Goal: Information Seeking & Learning: Learn about a topic

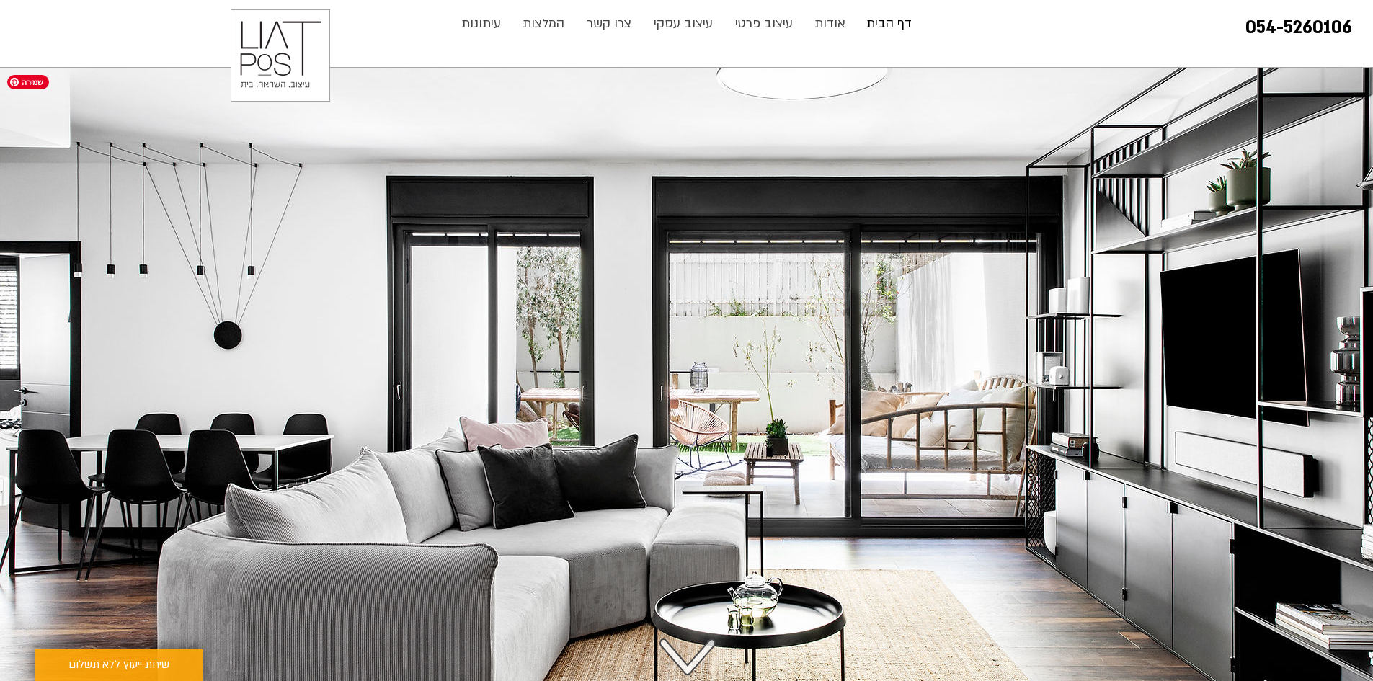
click at [1352, 359] on img "main content" at bounding box center [686, 396] width 1373 height 656
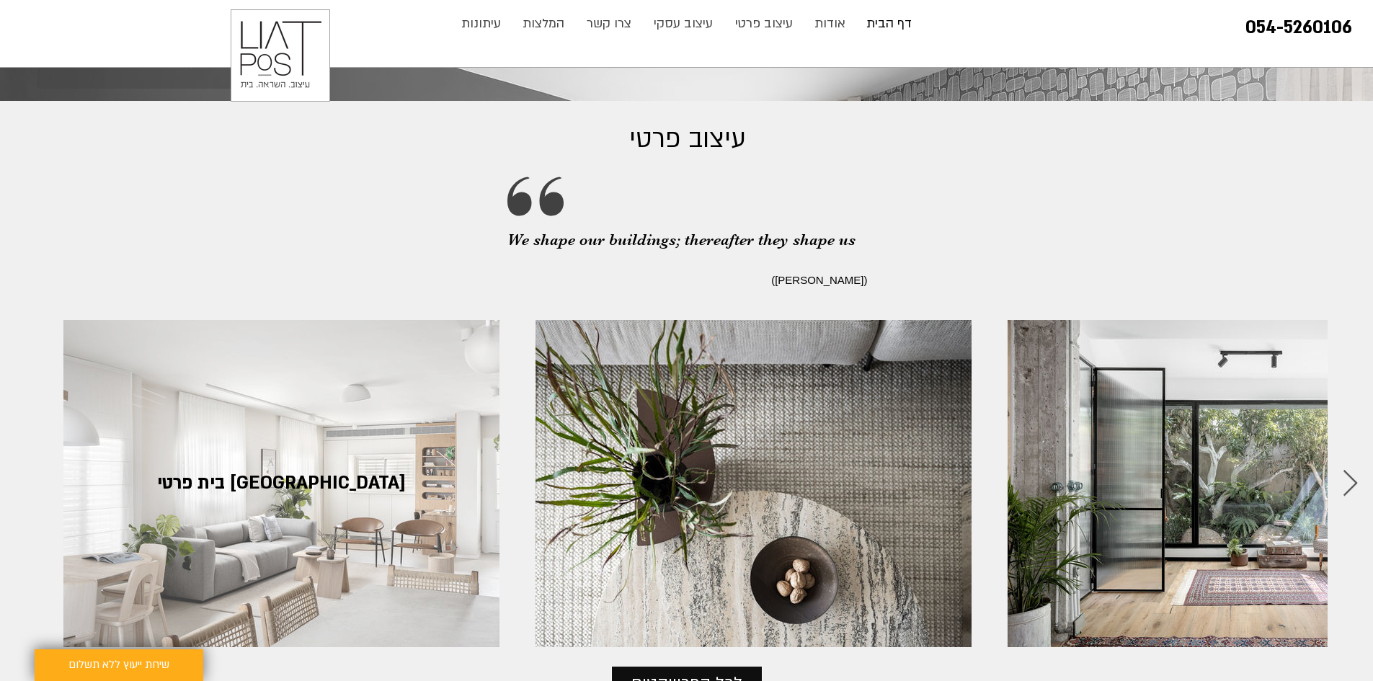
scroll to position [1514, 0]
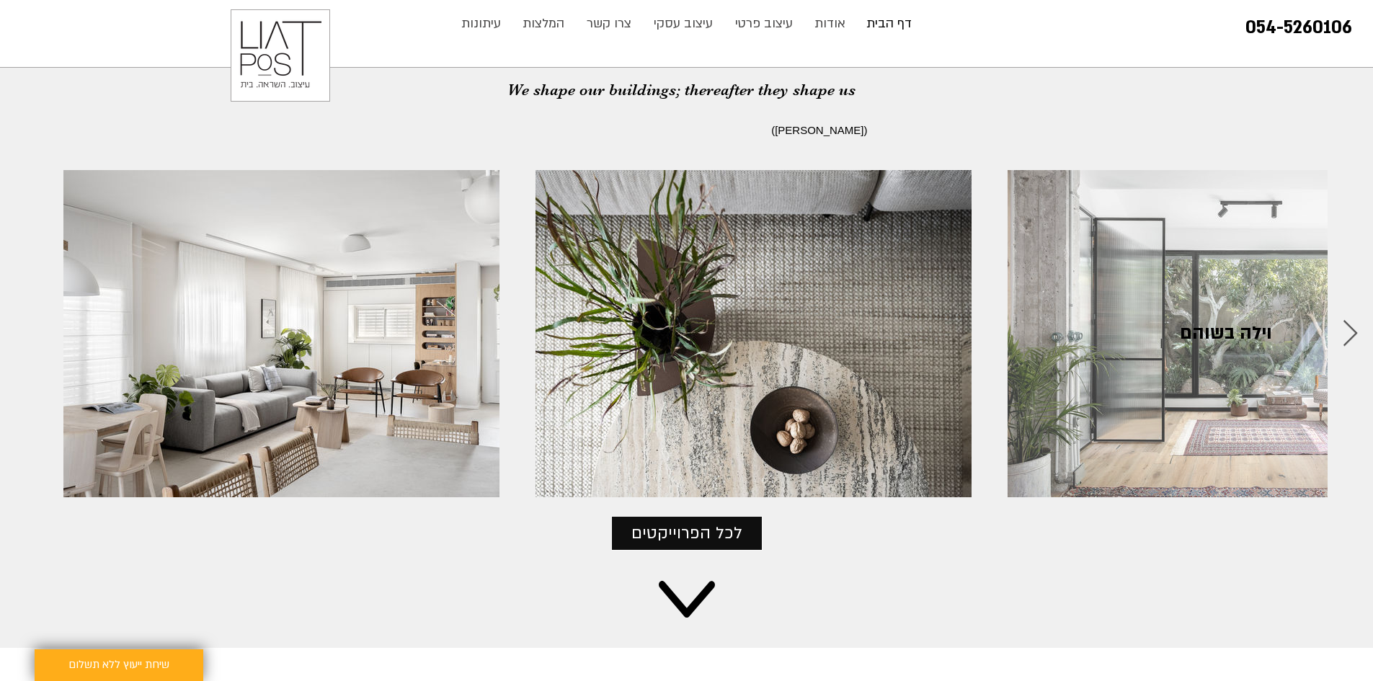
click at [1237, 412] on div "וילה בשוהם" at bounding box center [1225, 334] width 393 height 284
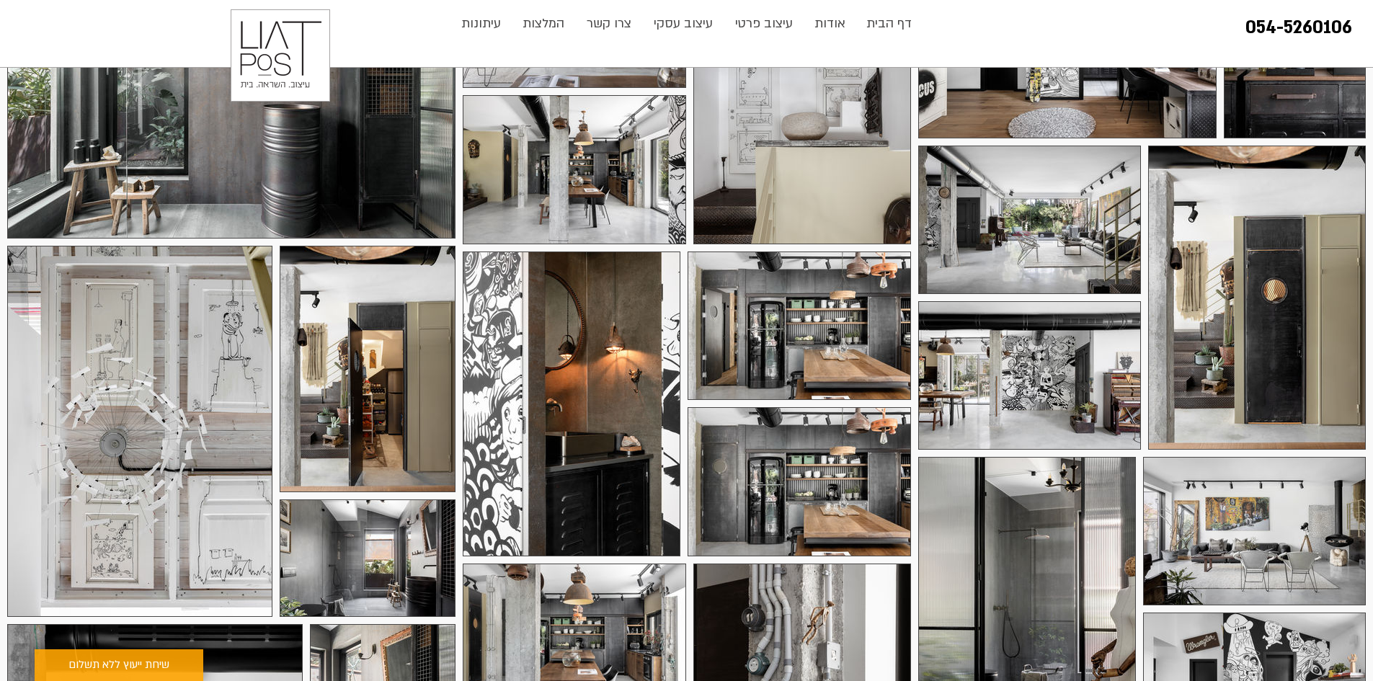
scroll to position [216, 0]
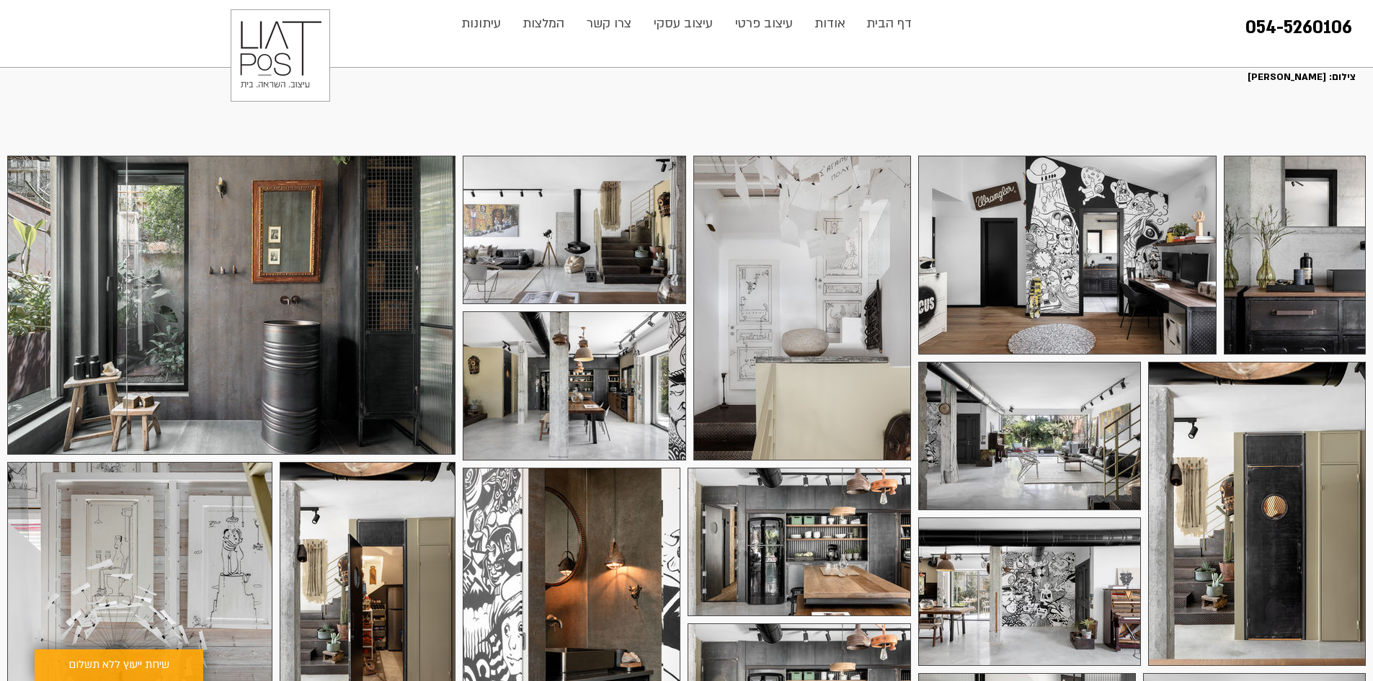
click at [587, 262] on div at bounding box center [574, 230] width 223 height 148
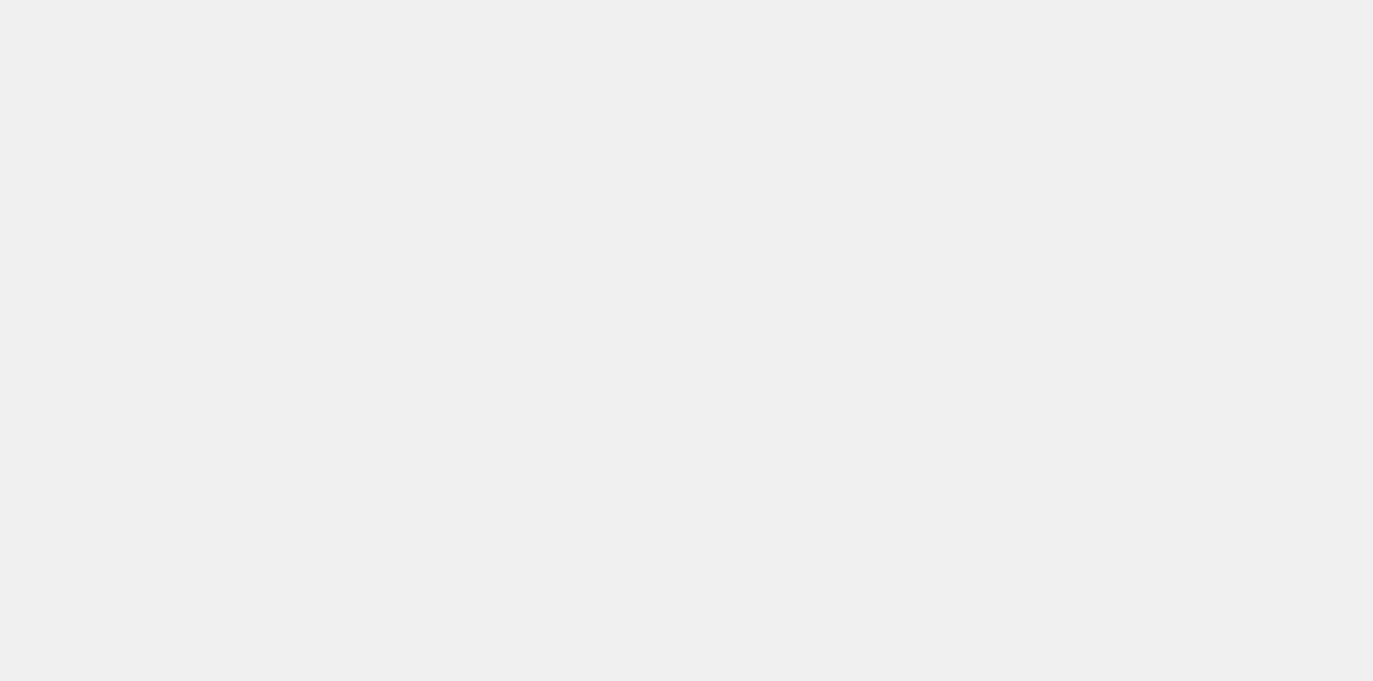
scroll to position [0, 0]
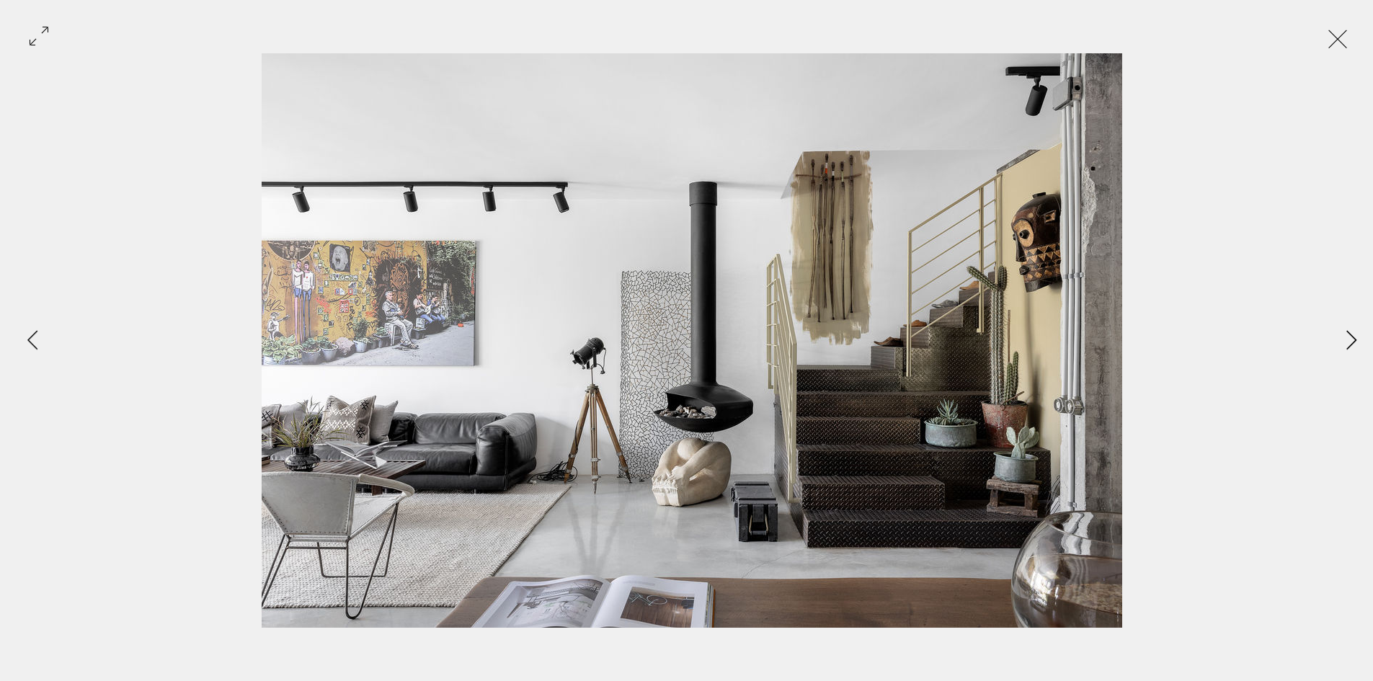
click at [1348, 345] on icon "Next Item" at bounding box center [1351, 339] width 11 height 19
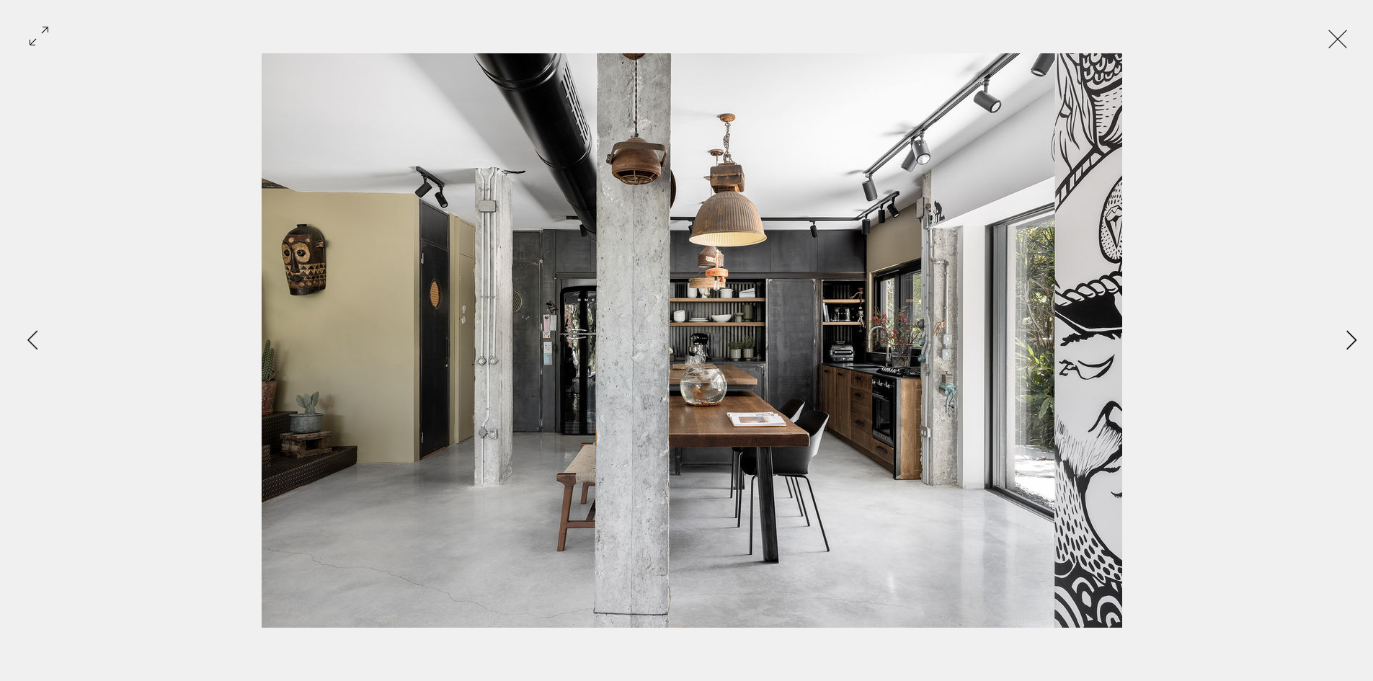
click at [1348, 345] on icon "Next Item" at bounding box center [1351, 339] width 11 height 19
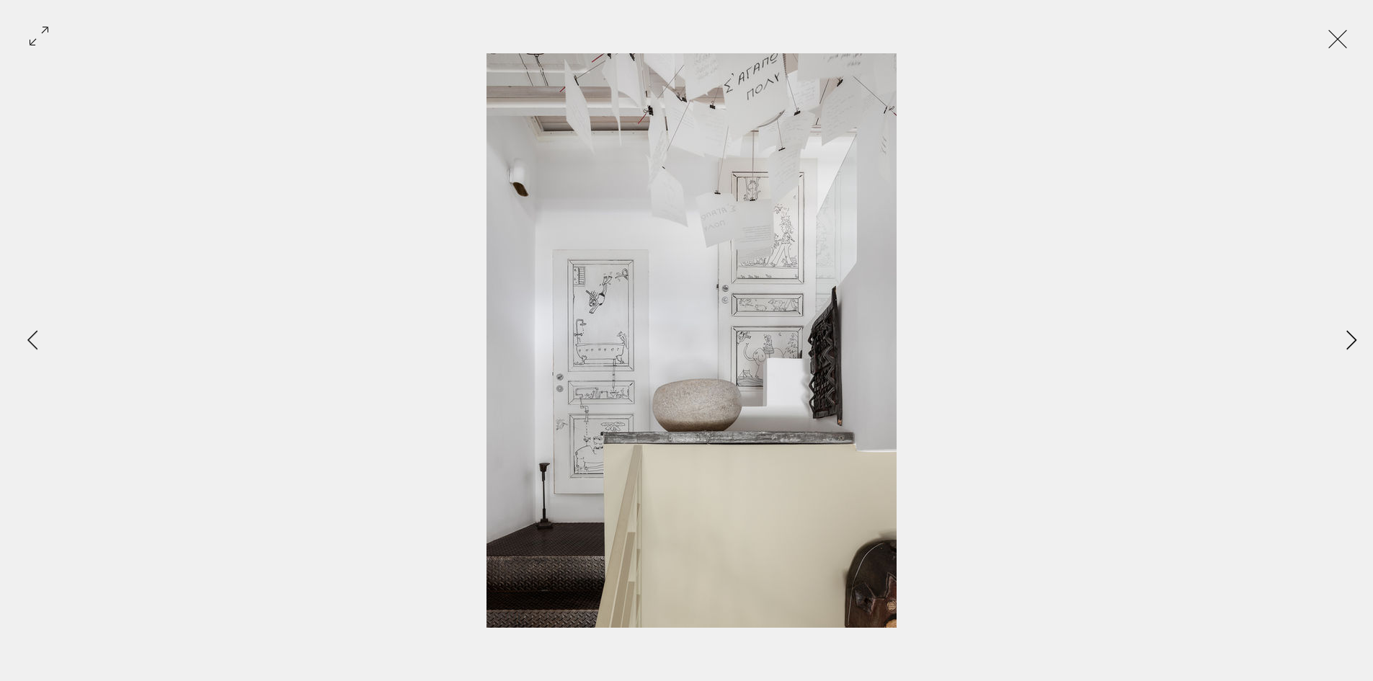
click at [1348, 345] on icon "Next Item" at bounding box center [1351, 339] width 11 height 19
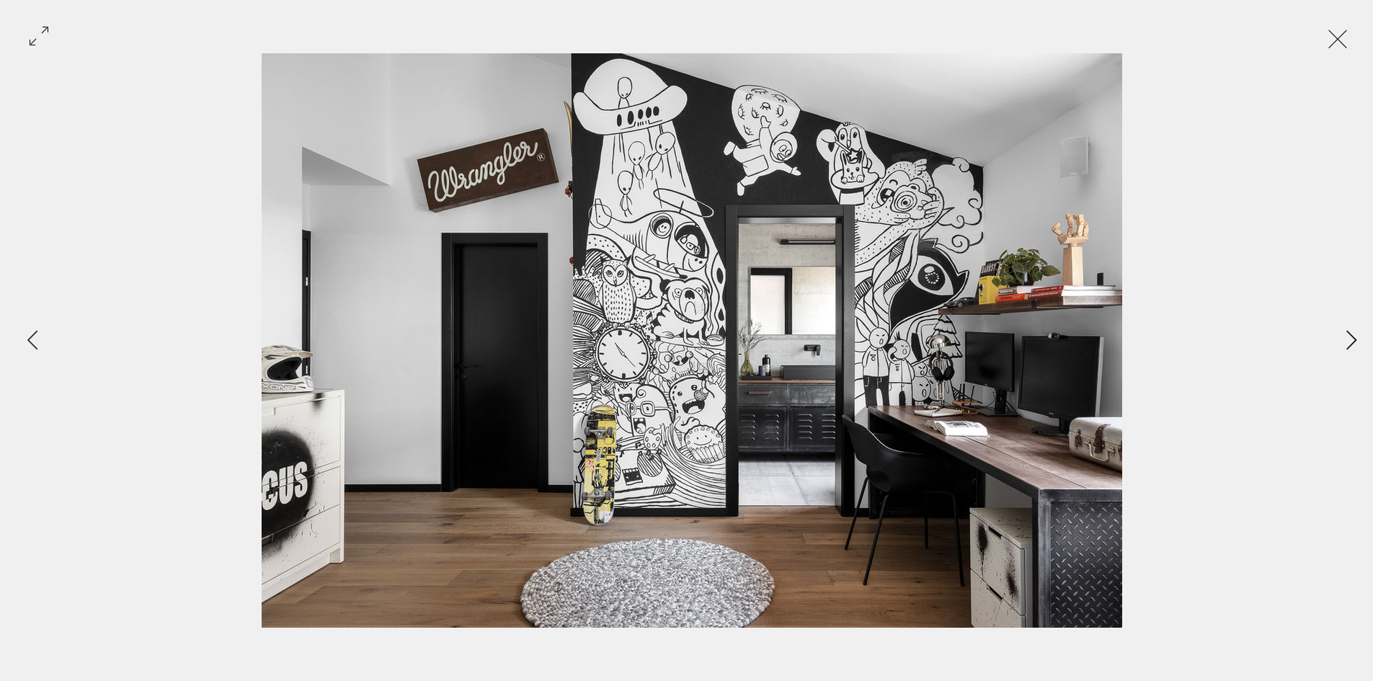
click at [1348, 345] on icon "Next Item" at bounding box center [1351, 339] width 11 height 19
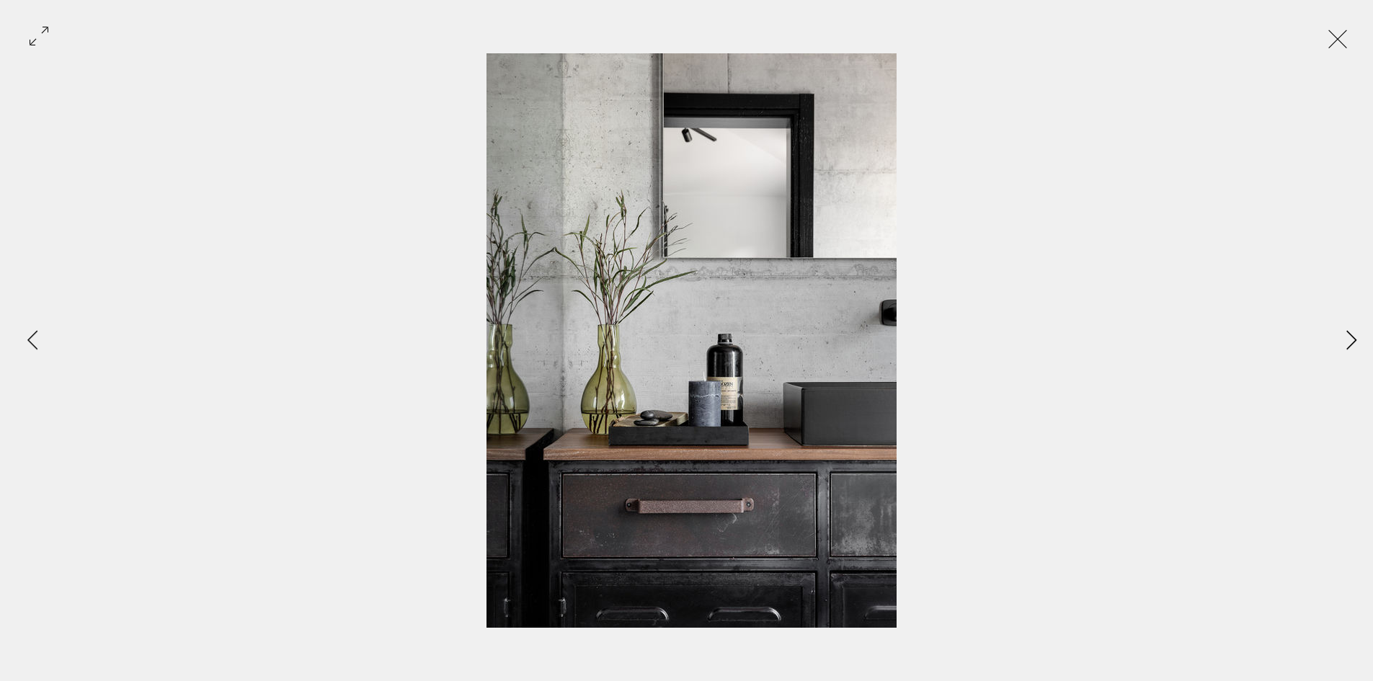
click at [1348, 345] on icon "Next Item" at bounding box center [1351, 339] width 11 height 19
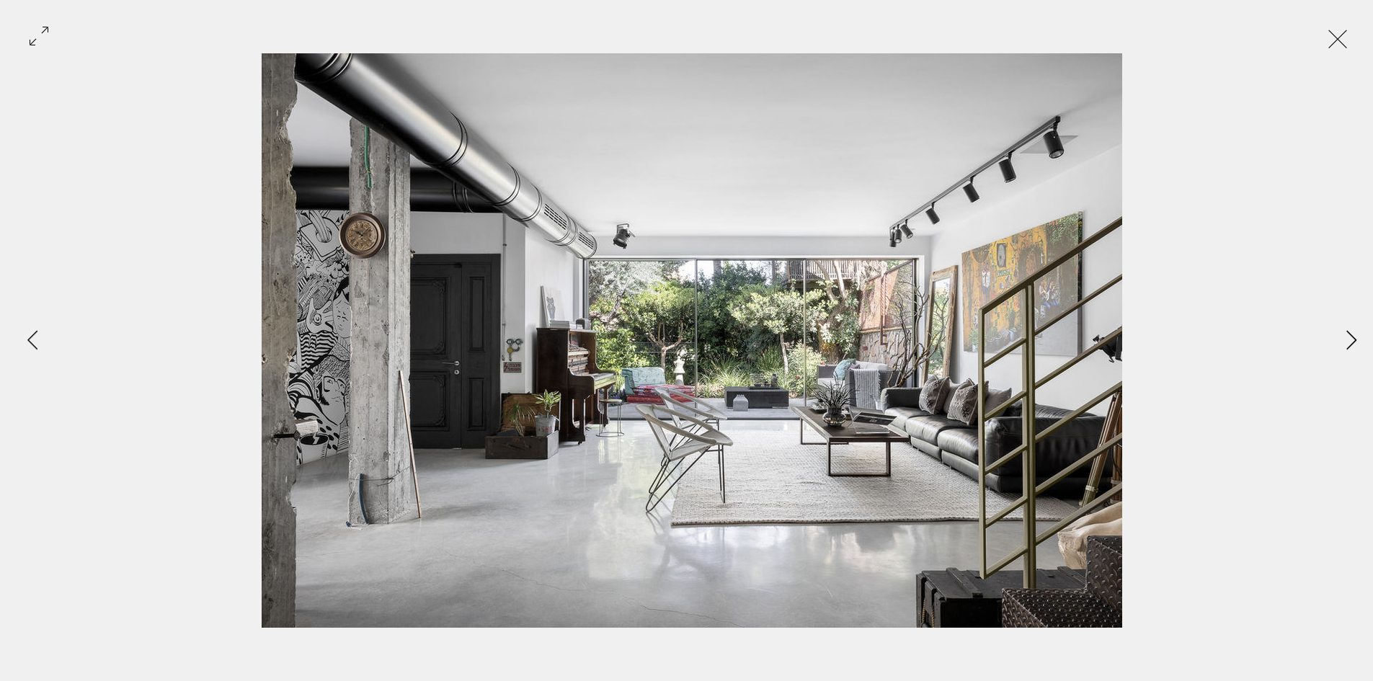
click at [1338, 355] on button "Next Item" at bounding box center [1351, 341] width 36 height 36
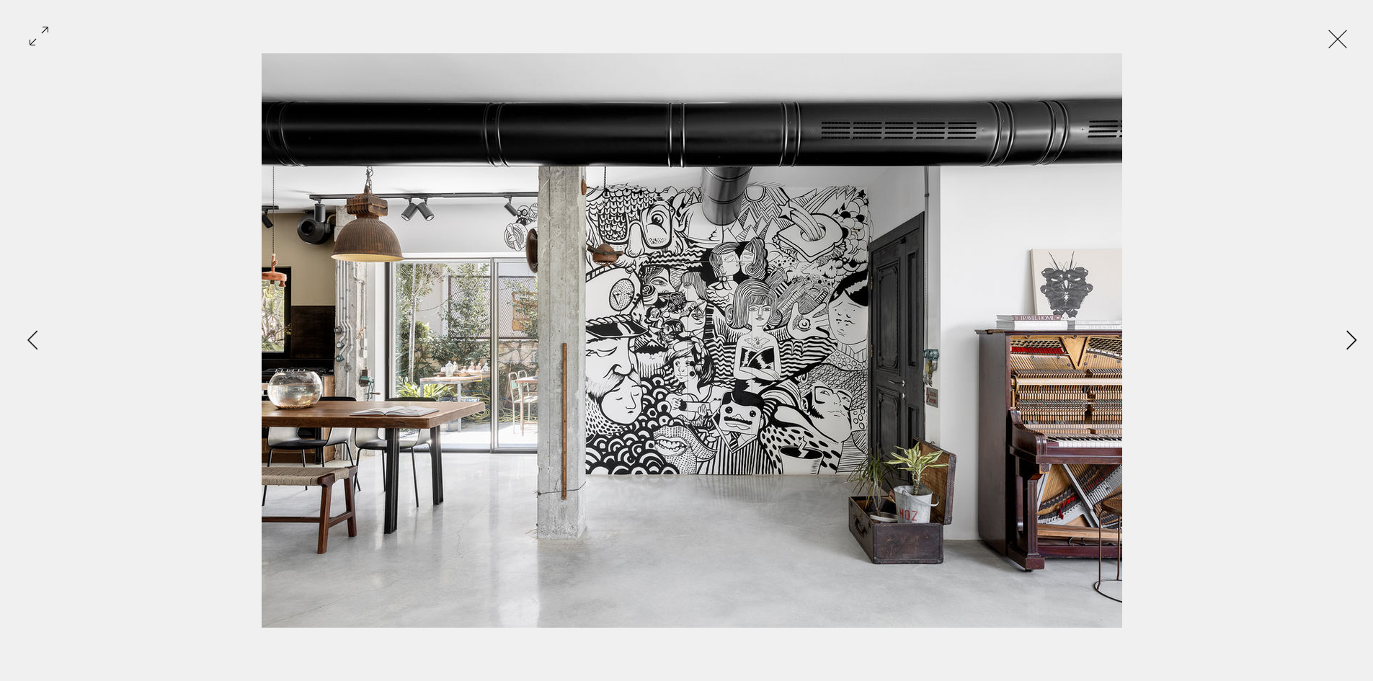
click at [1338, 355] on button "Next Item" at bounding box center [1351, 341] width 36 height 36
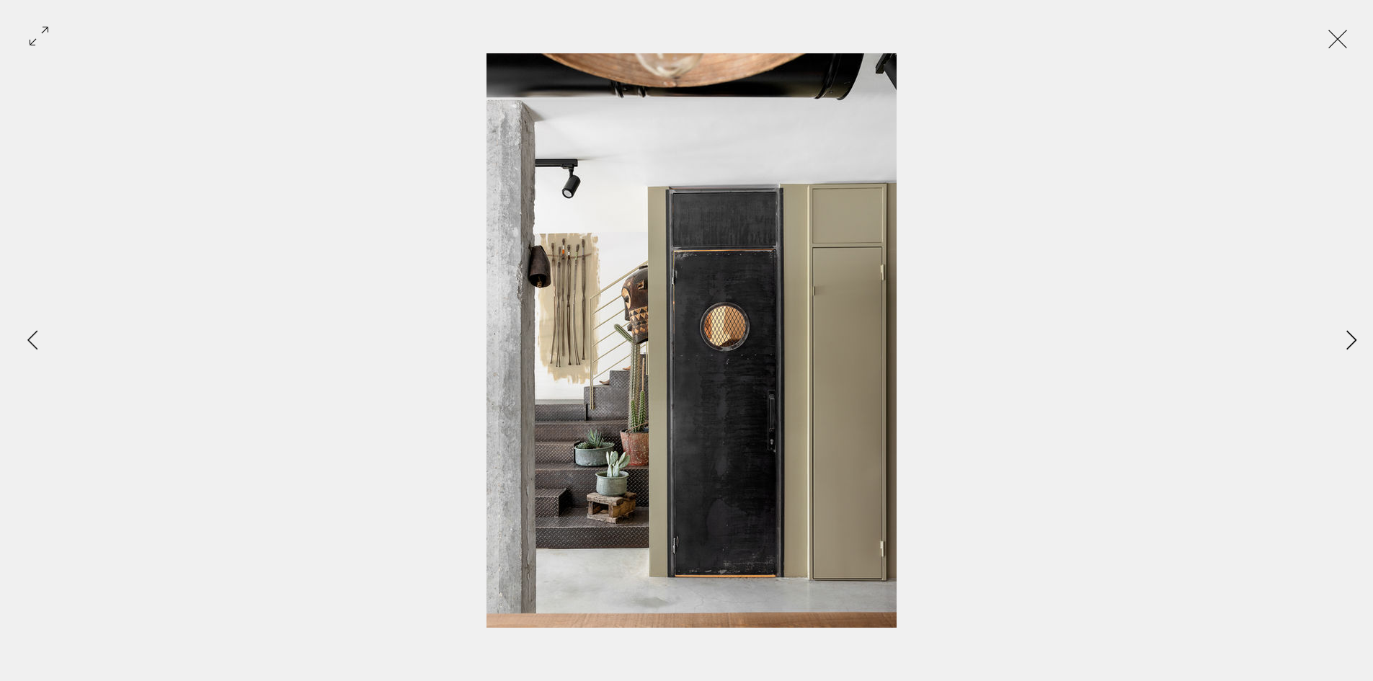
click at [1338, 355] on button "Next Item" at bounding box center [1351, 341] width 36 height 36
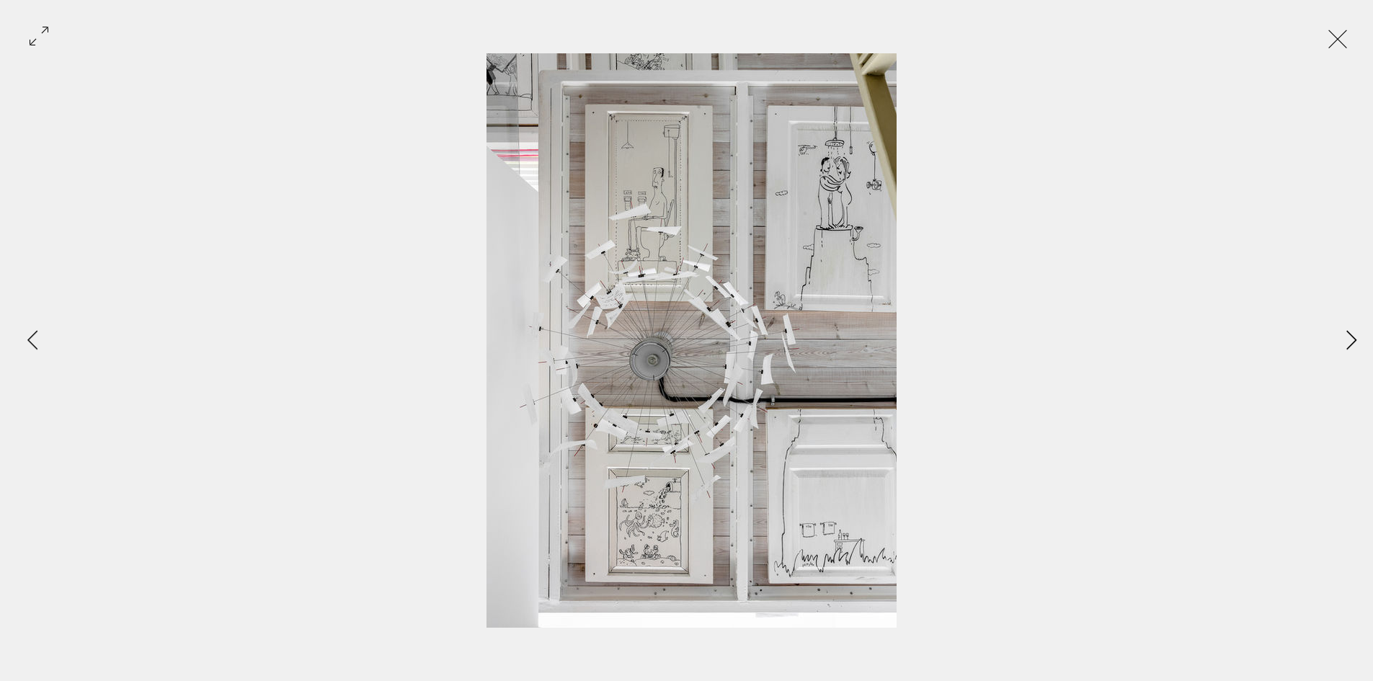
click at [1338, 355] on button "Next Item" at bounding box center [1351, 341] width 36 height 36
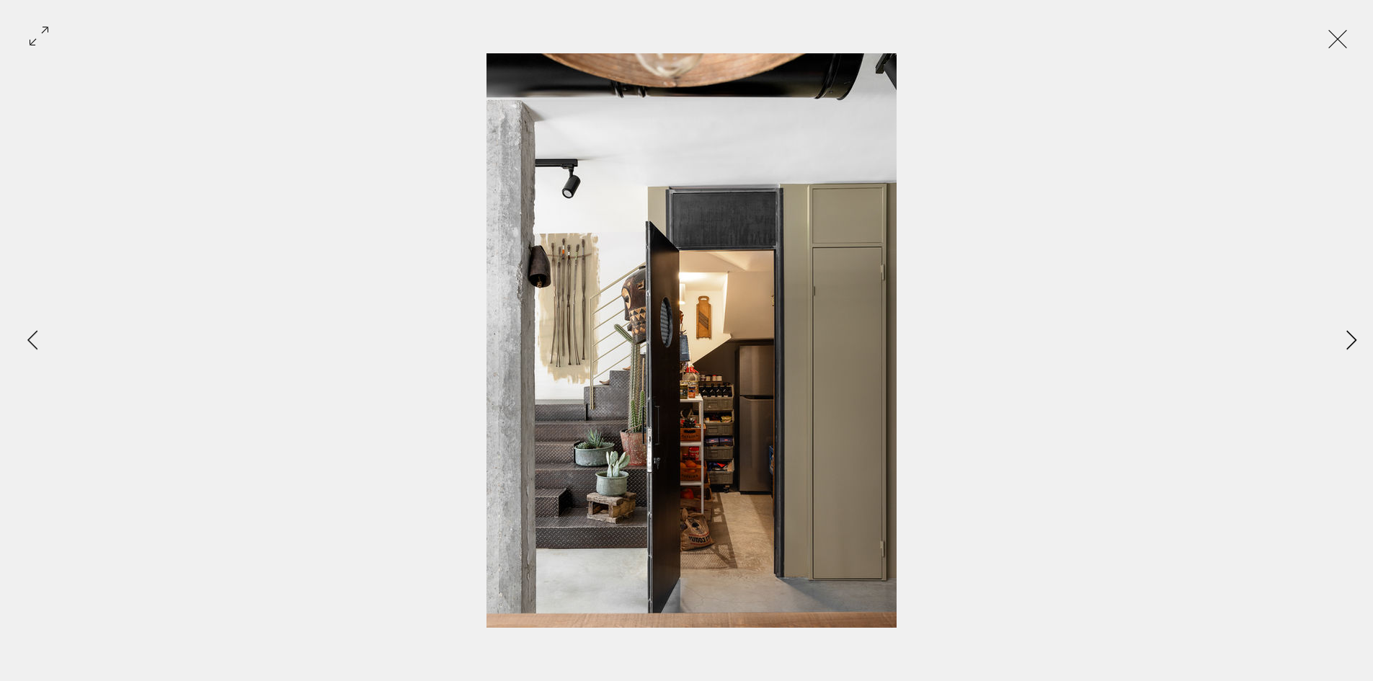
click at [1352, 337] on icon "Next Item" at bounding box center [1351, 339] width 10 height 19
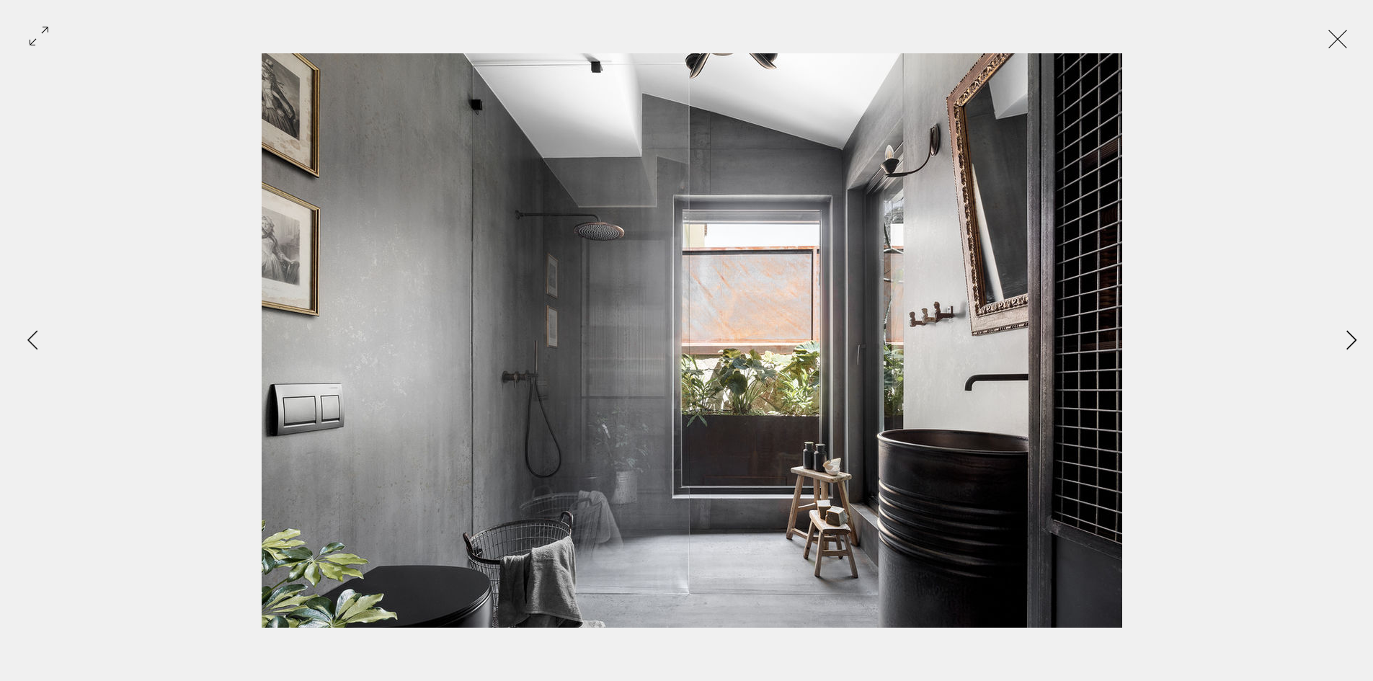
click at [1352, 337] on icon "Next Item" at bounding box center [1351, 339] width 10 height 19
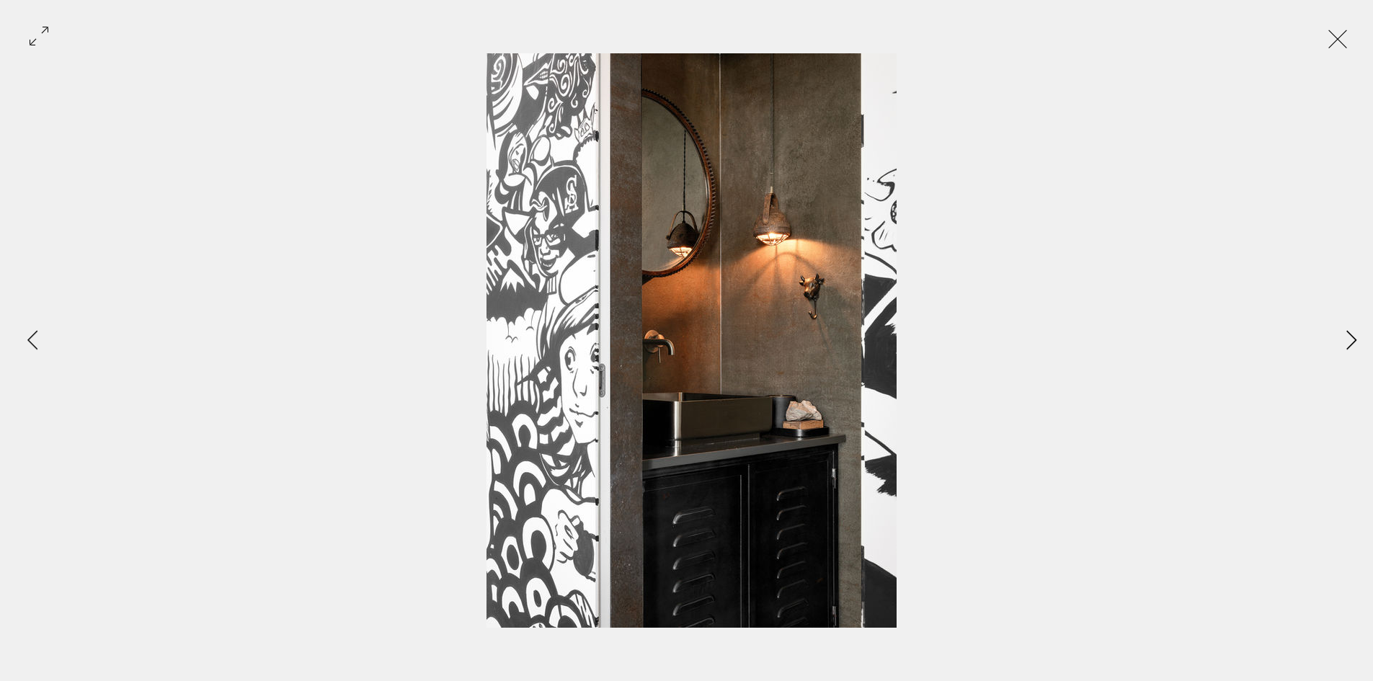
click at [1352, 337] on icon "Next Item" at bounding box center [1351, 339] width 10 height 19
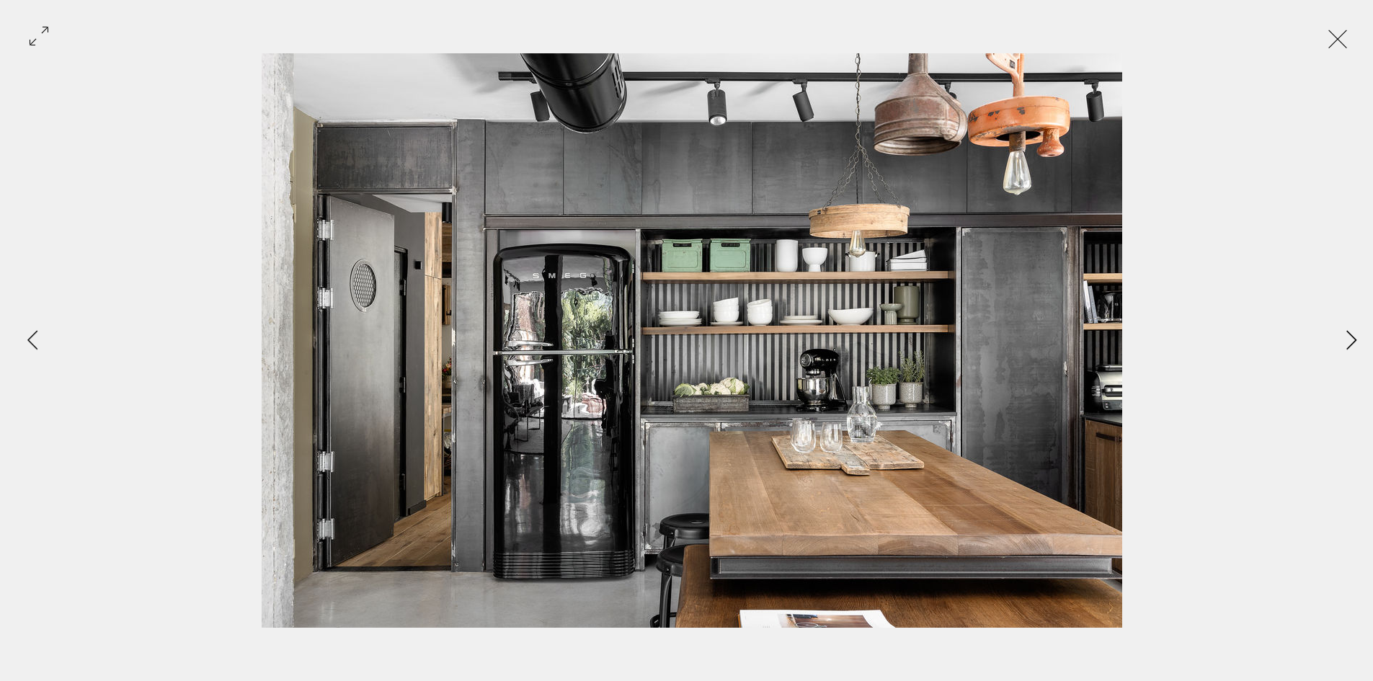
click at [1362, 332] on button "Next Item" at bounding box center [1351, 341] width 36 height 36
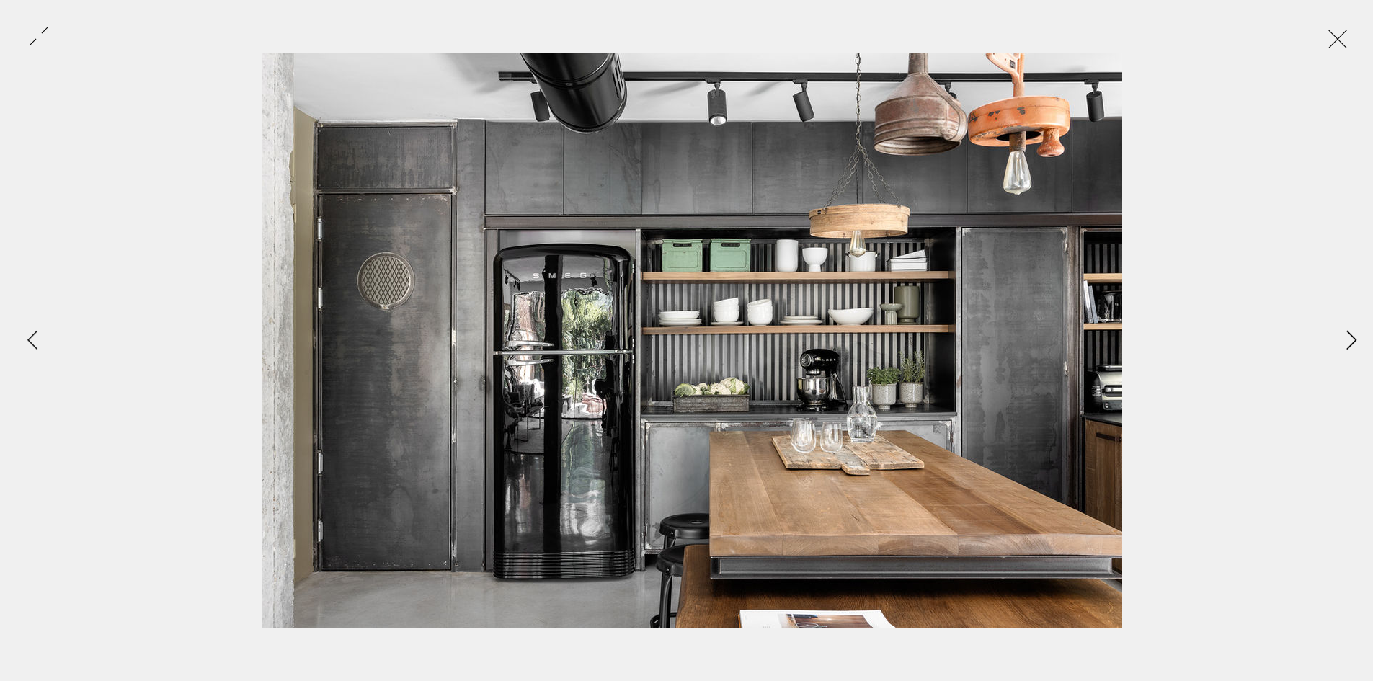
click at [1362, 332] on button "Next Item" at bounding box center [1351, 341] width 36 height 36
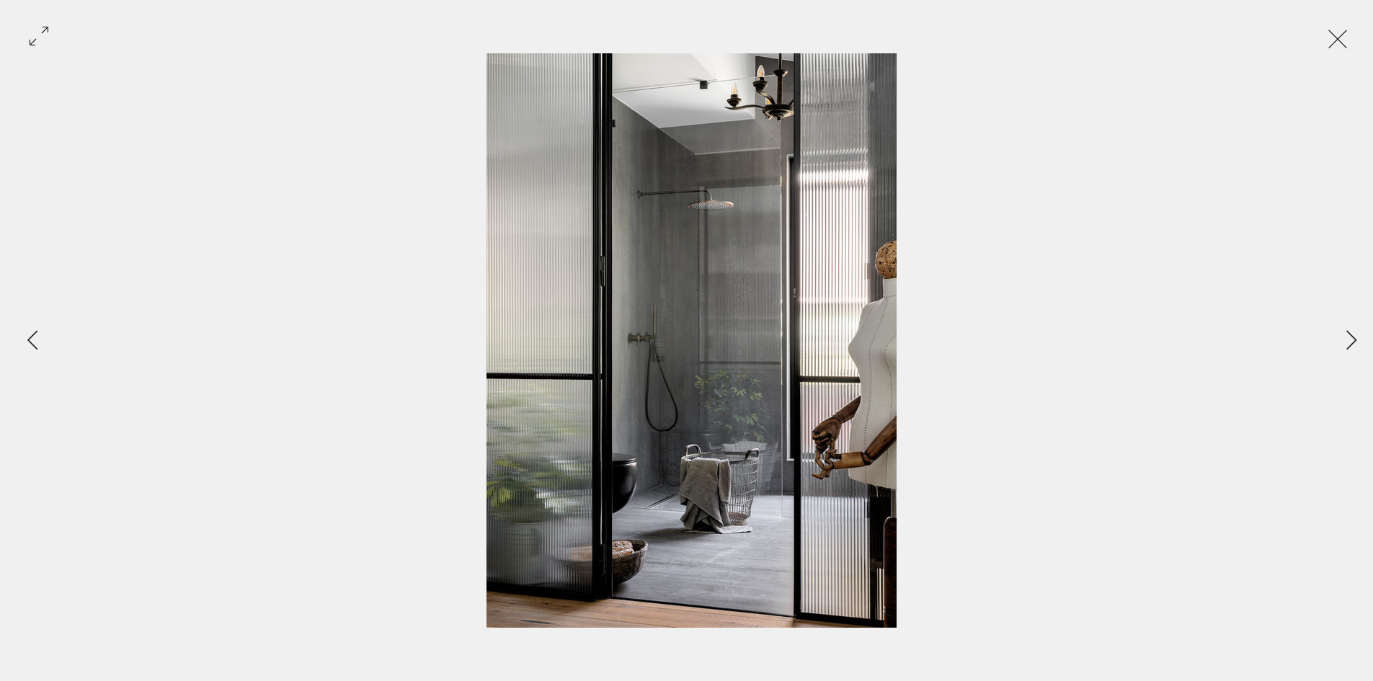
click at [1366, 401] on div "Gallery item, detailed view" at bounding box center [692, 340] width 1384 height 574
click at [1346, 341] on icon "Next Item" at bounding box center [1351, 339] width 11 height 19
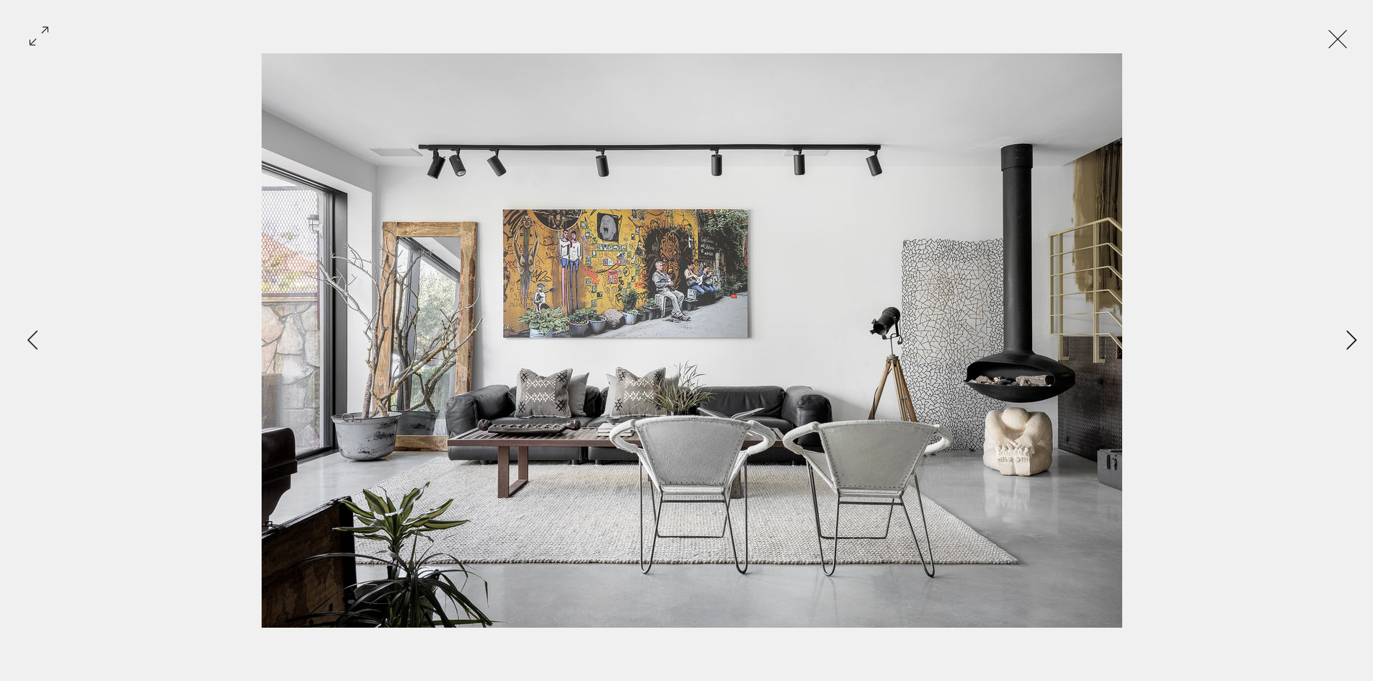
click at [1353, 325] on button "Next Item" at bounding box center [1351, 341] width 36 height 36
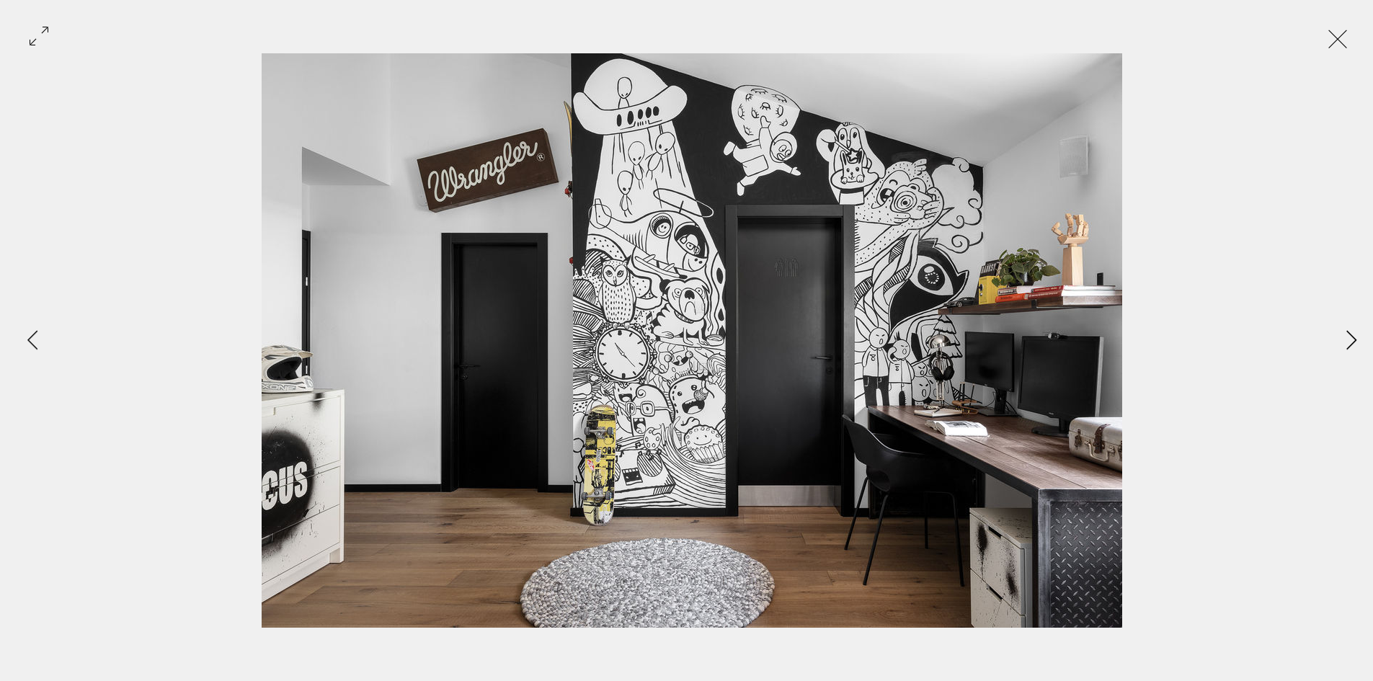
click at [1353, 325] on button "Next Item" at bounding box center [1351, 341] width 36 height 36
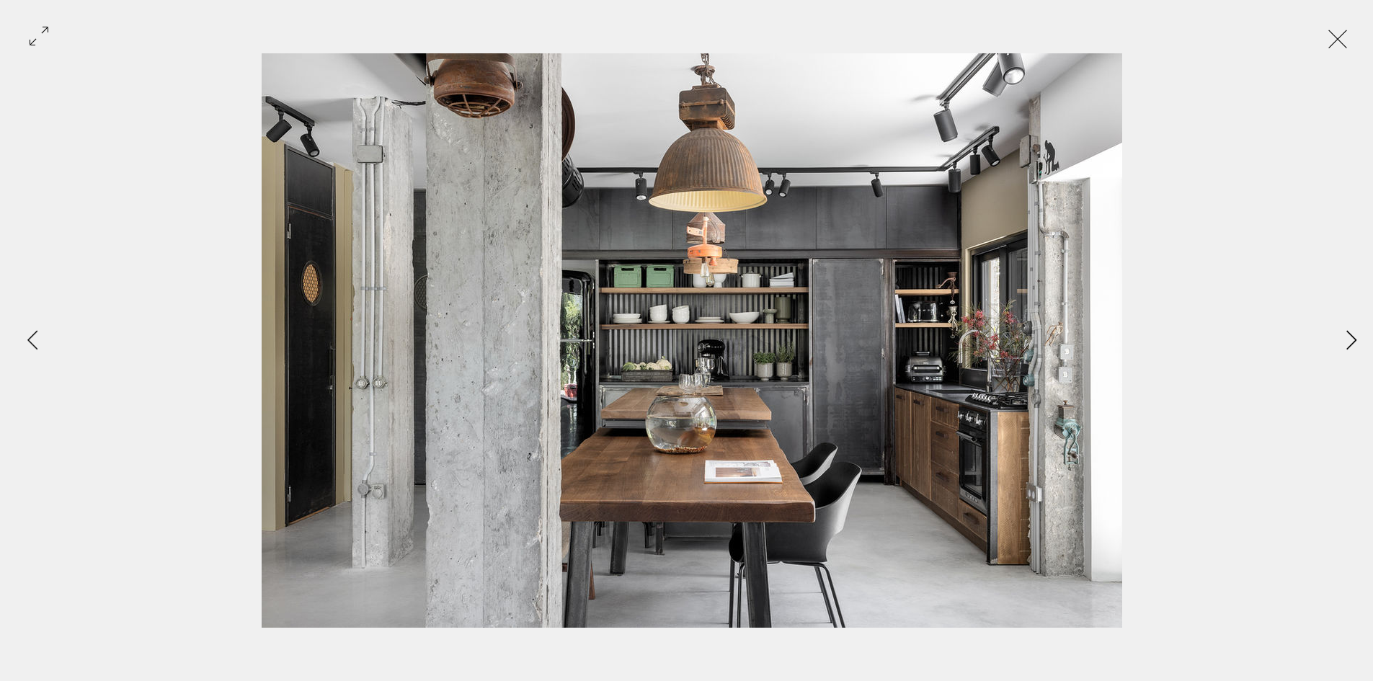
click at [1349, 342] on icon "Next Item" at bounding box center [1351, 339] width 11 height 19
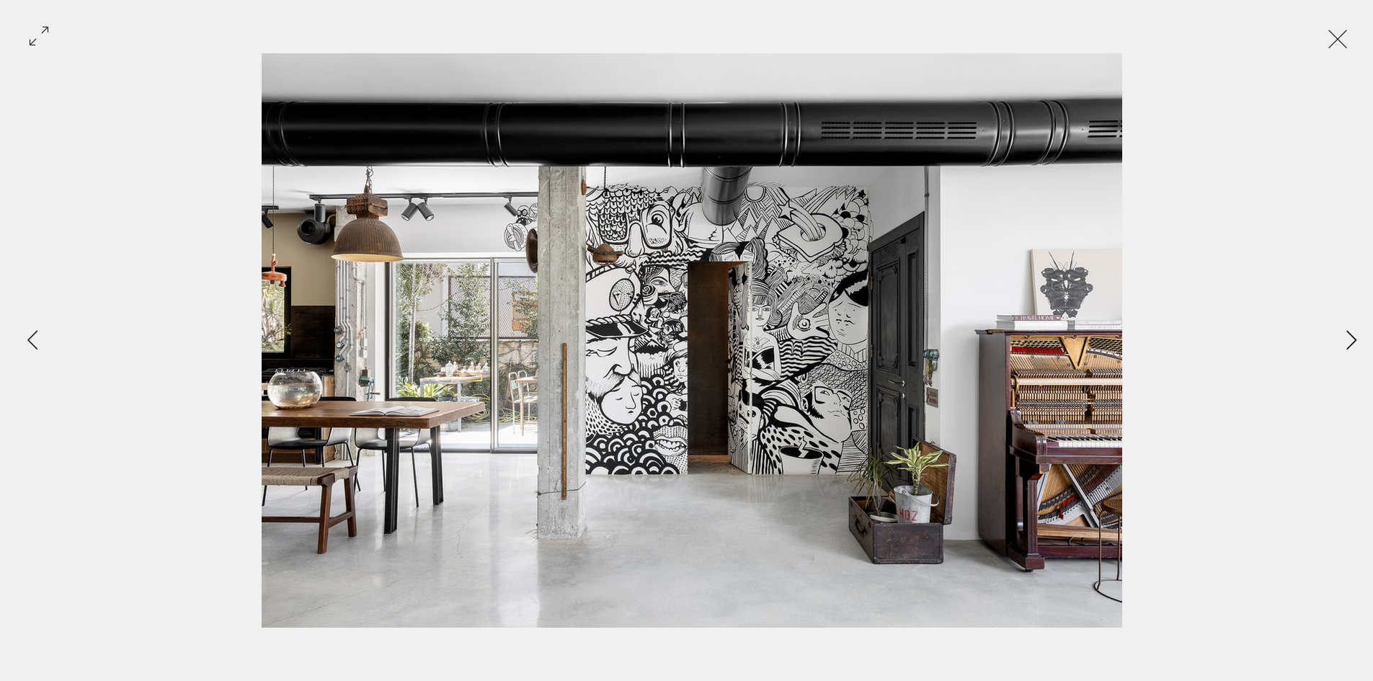
click at [1349, 342] on icon "Next Item" at bounding box center [1351, 339] width 11 height 19
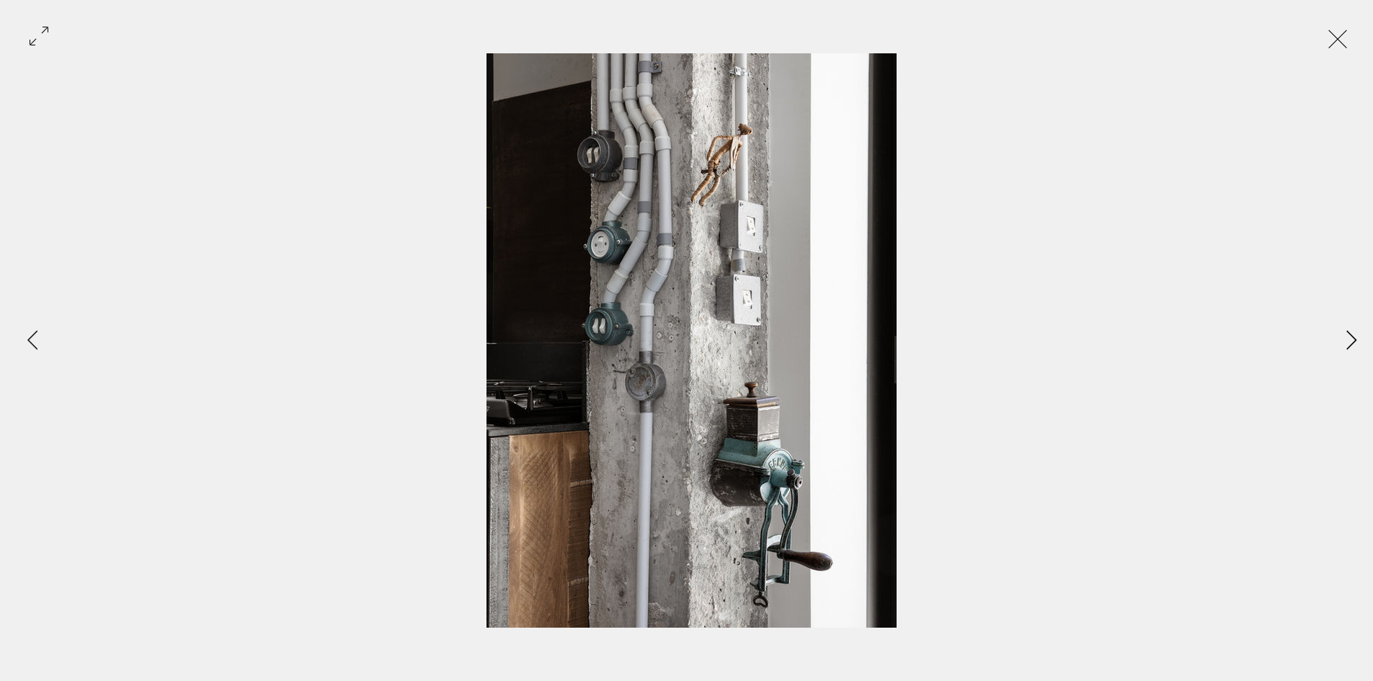
click at [1349, 342] on icon "Next Item" at bounding box center [1351, 339] width 11 height 19
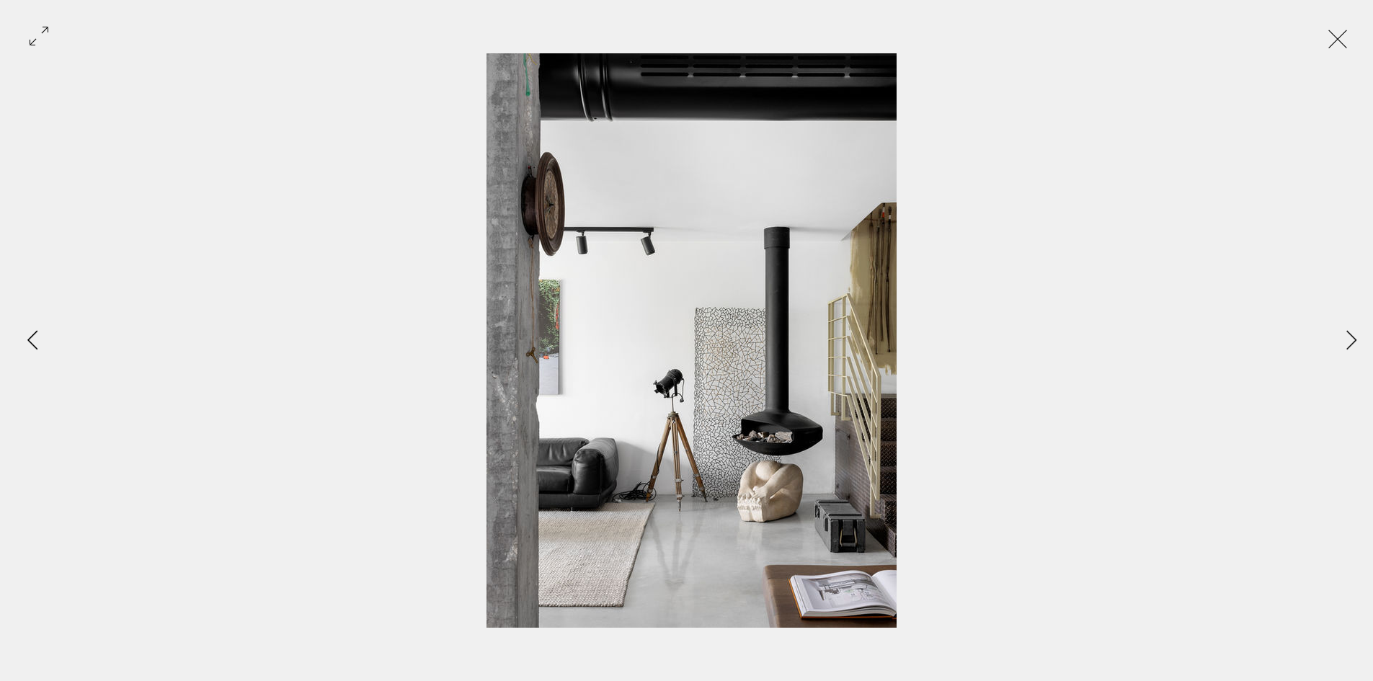
click at [34, 342] on icon "Previous Item" at bounding box center [32, 339] width 11 height 19
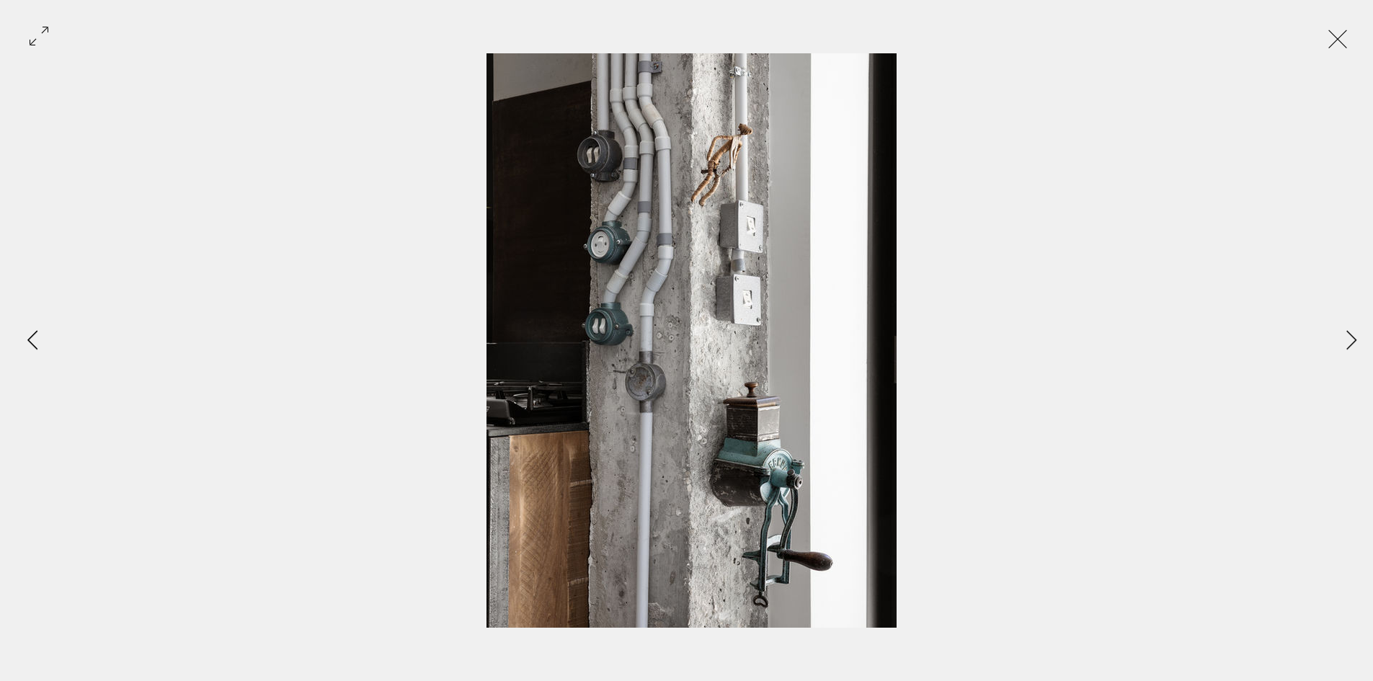
click at [35, 342] on icon "Previous Item" at bounding box center [32, 339] width 11 height 19
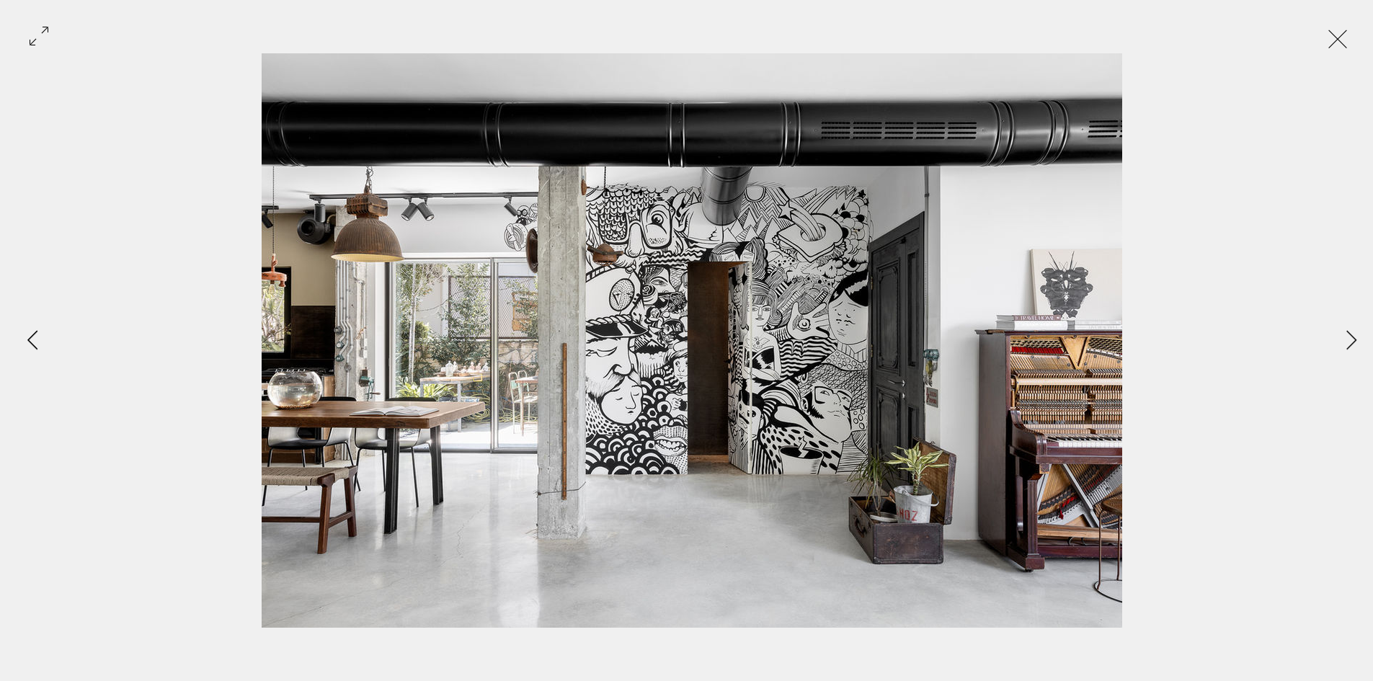
click at [35, 342] on icon "Previous Item" at bounding box center [32, 339] width 11 height 19
